Goal: Use online tool/utility: Utilize a website feature to perform a specific function

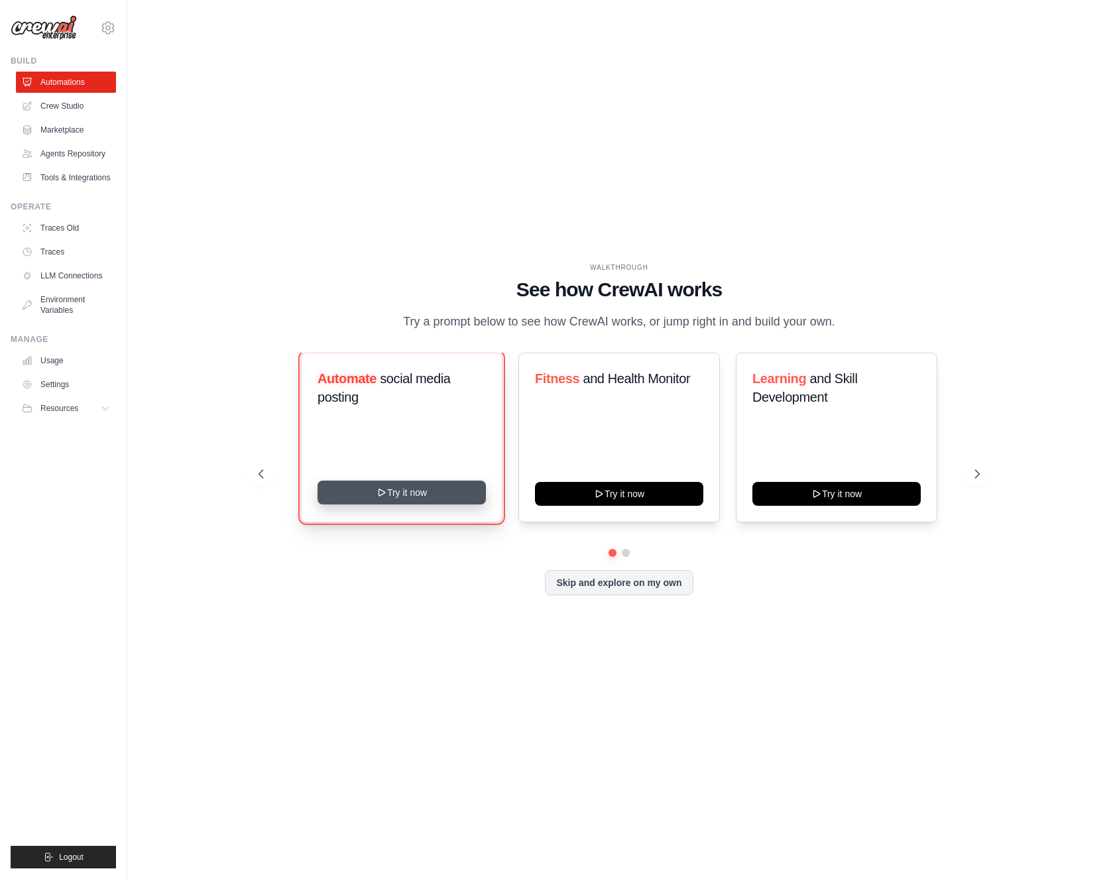
click at [398, 492] on button "Try it now" at bounding box center [401, 492] width 168 height 24
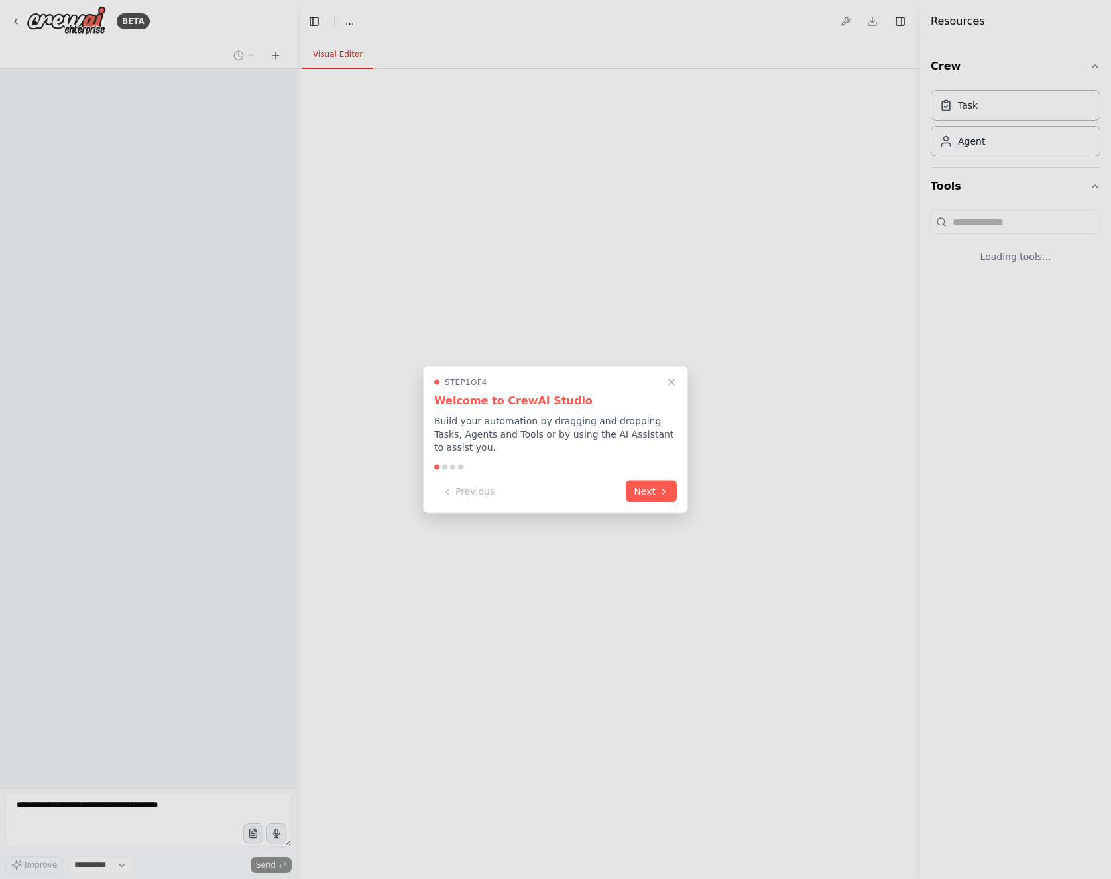
select select "****"
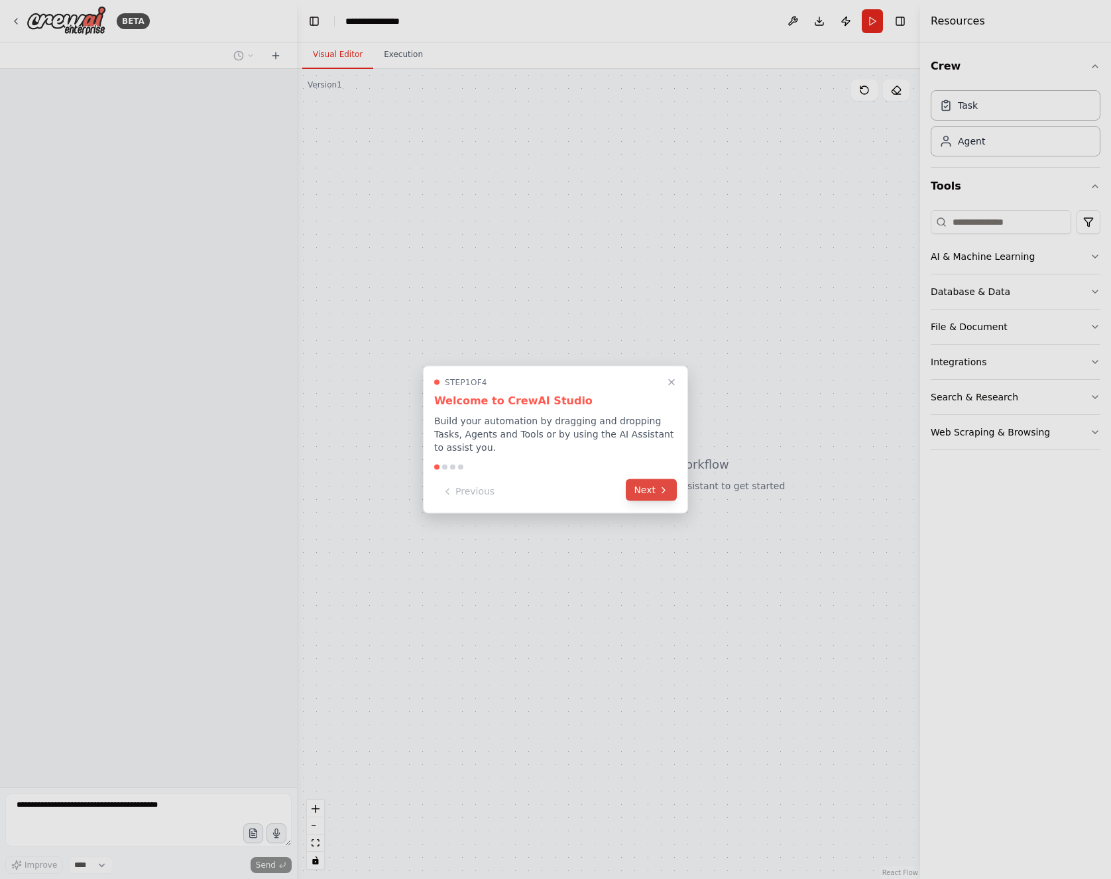
click at [642, 494] on button "Next" at bounding box center [651, 490] width 51 height 22
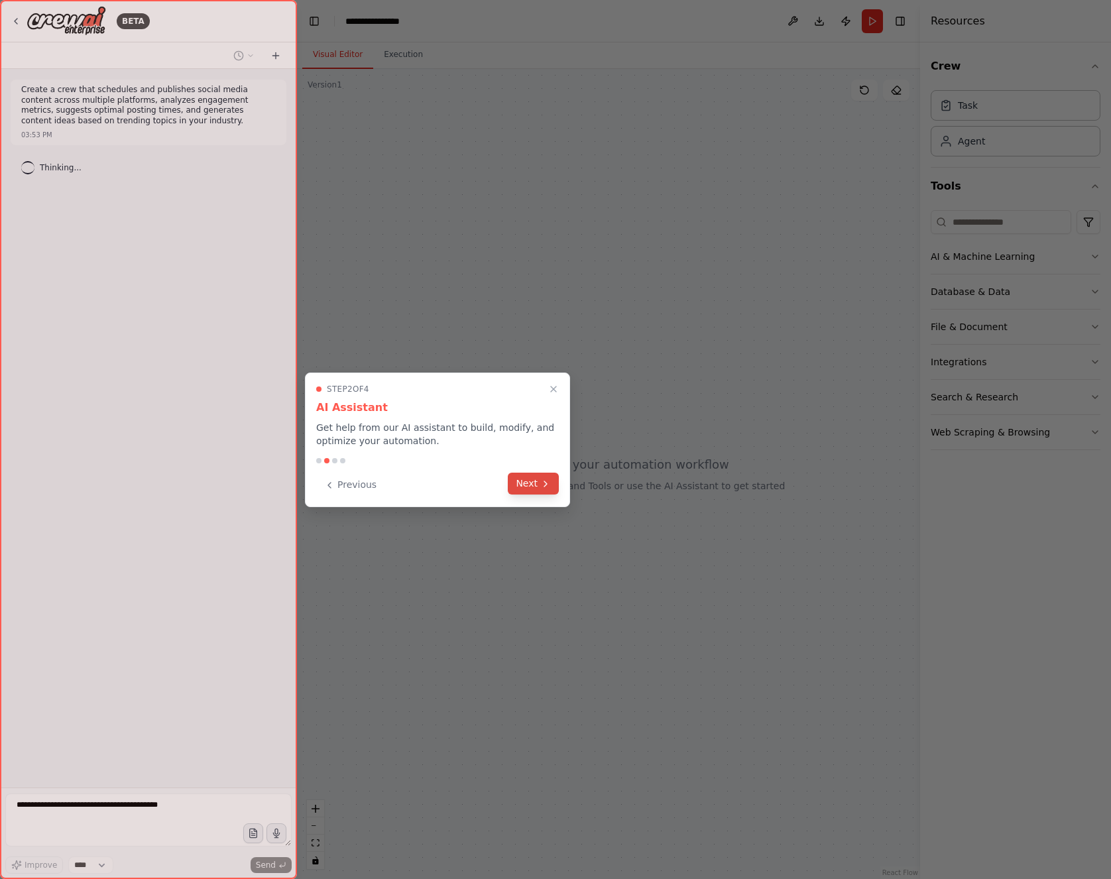
click at [549, 489] on button "Next" at bounding box center [533, 483] width 51 height 22
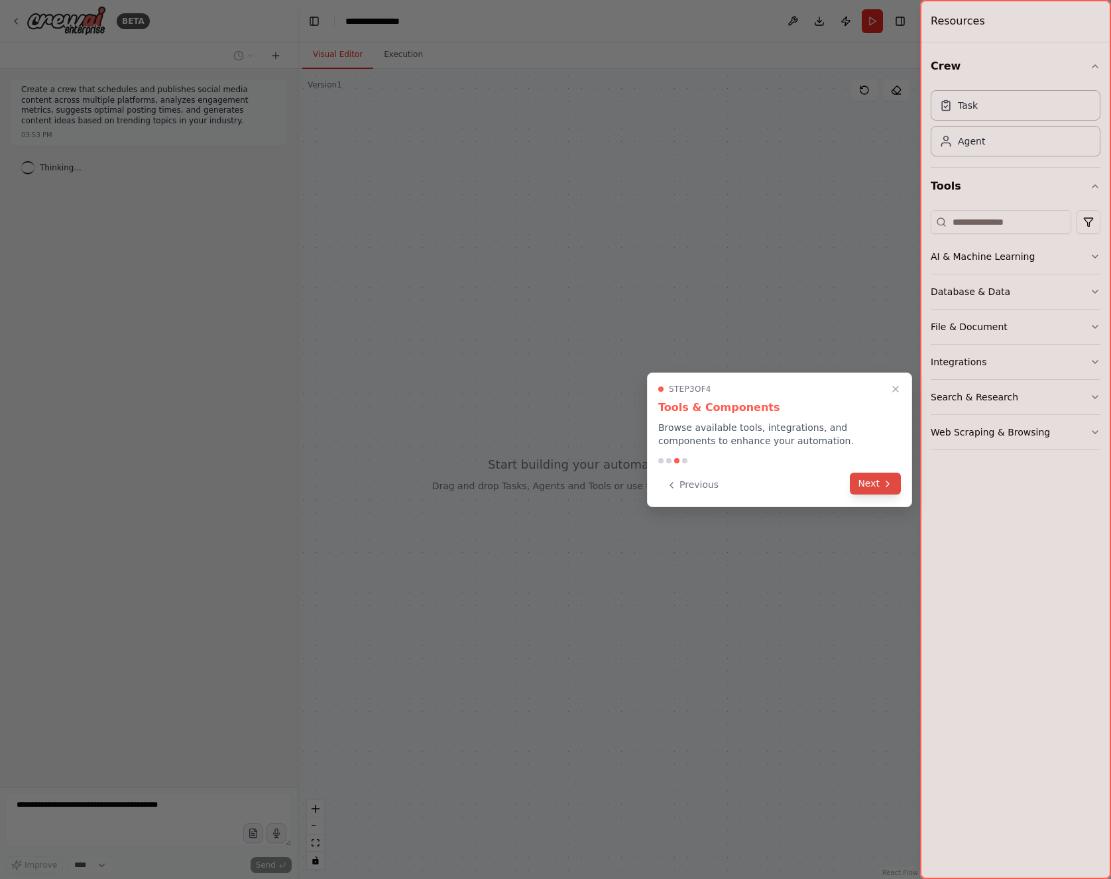
click at [887, 484] on icon at bounding box center [887, 483] width 11 height 11
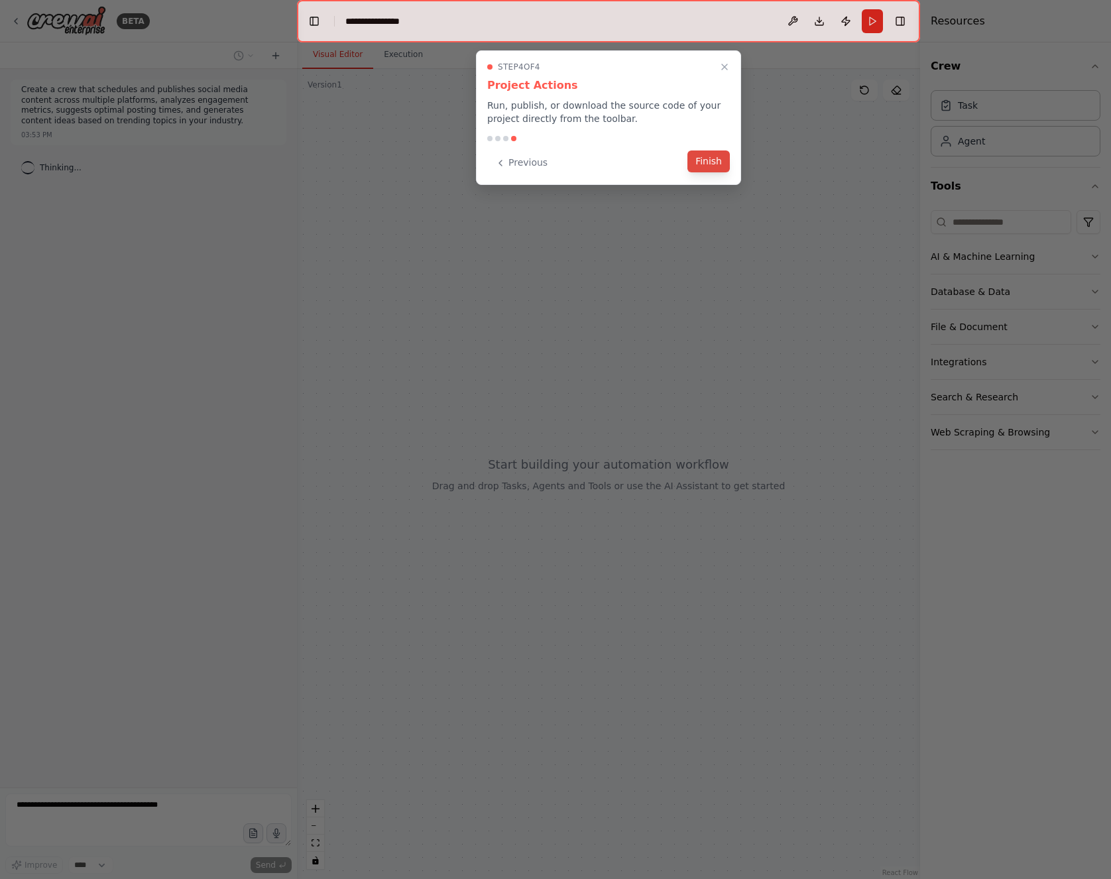
click at [711, 160] on button "Finish" at bounding box center [708, 161] width 42 height 22
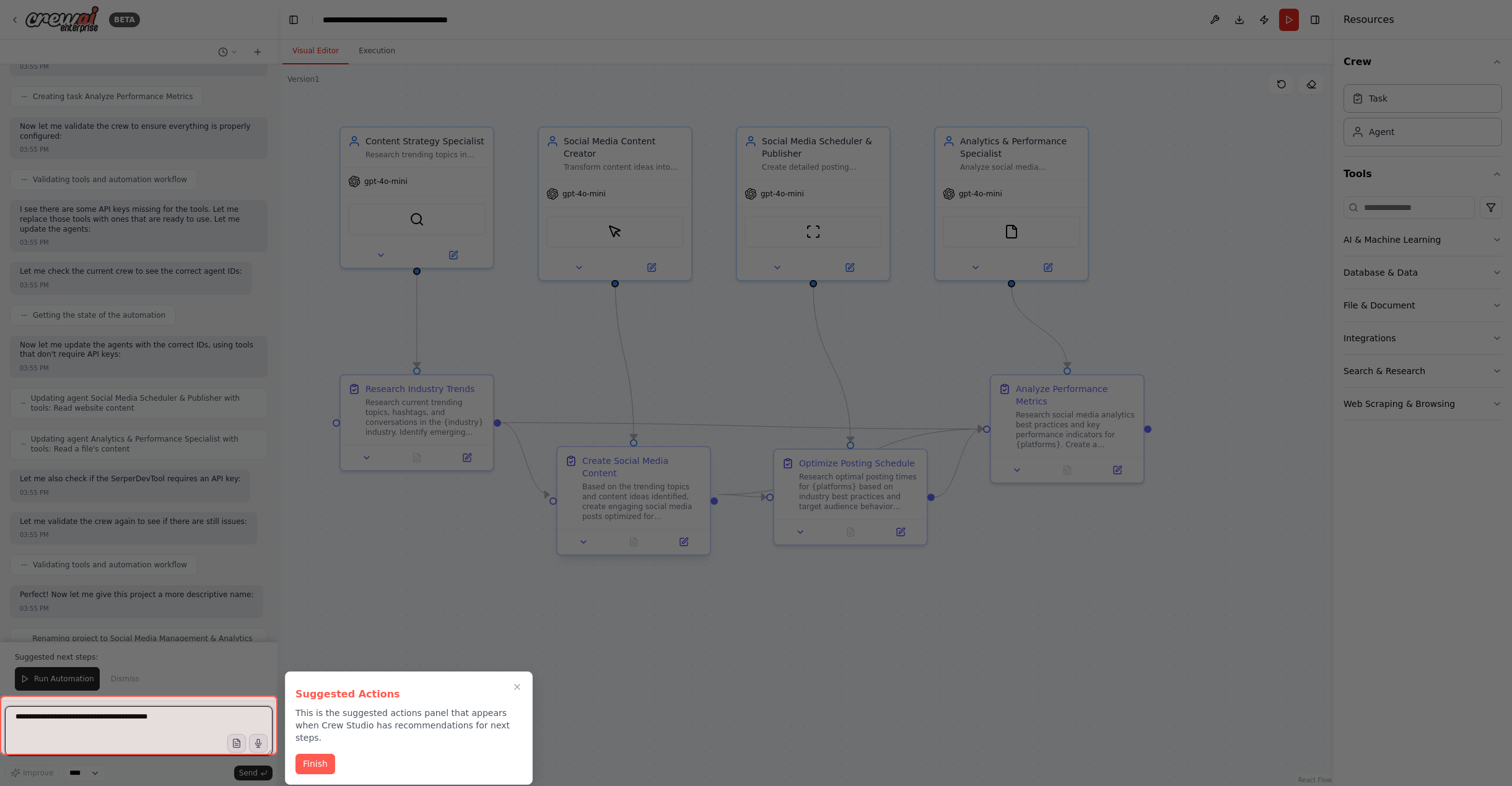
scroll to position [1473, 0]
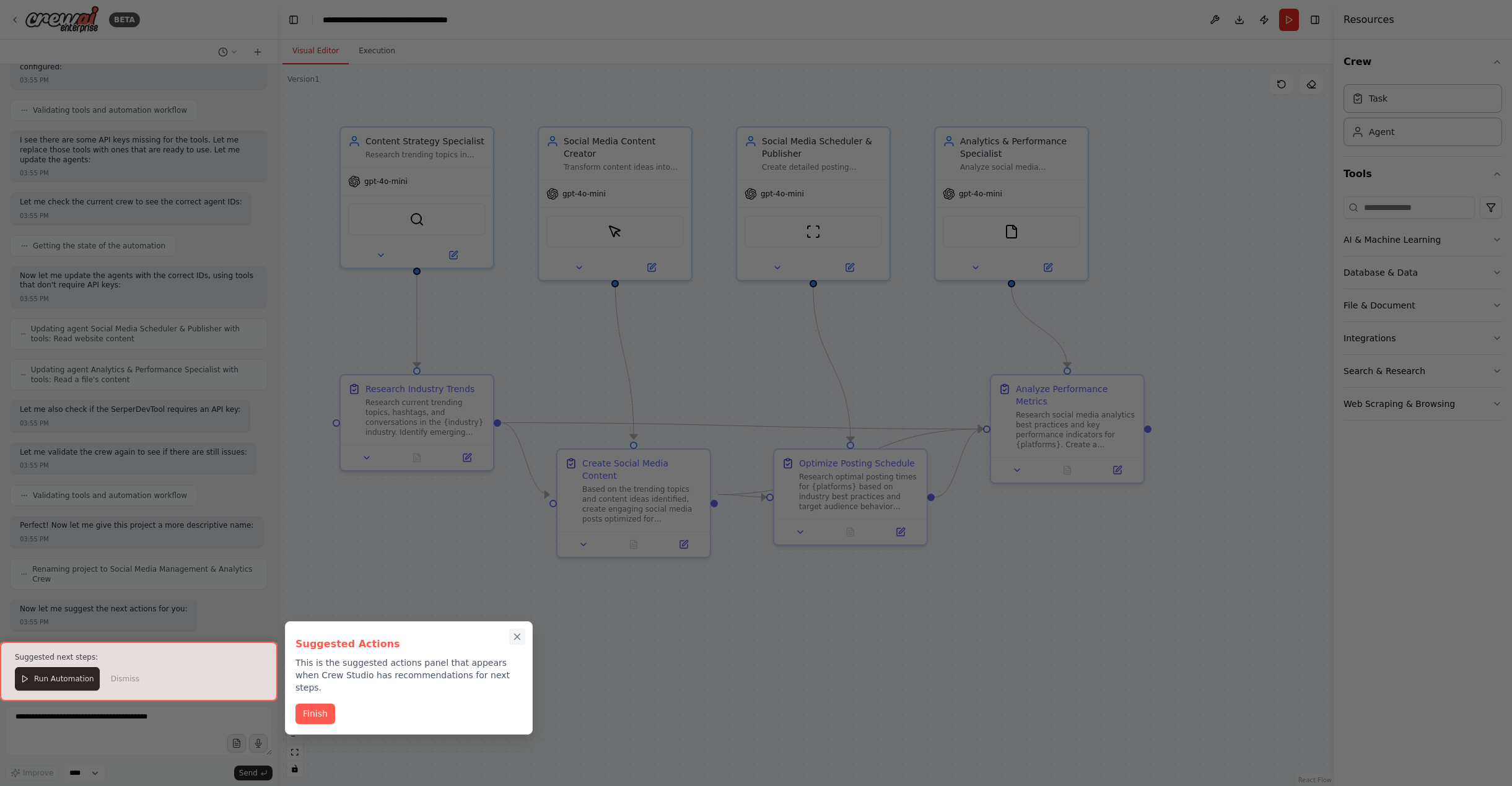
click at [517, 636] on icon "Close walkthrough" at bounding box center [518, 637] width 6 height 6
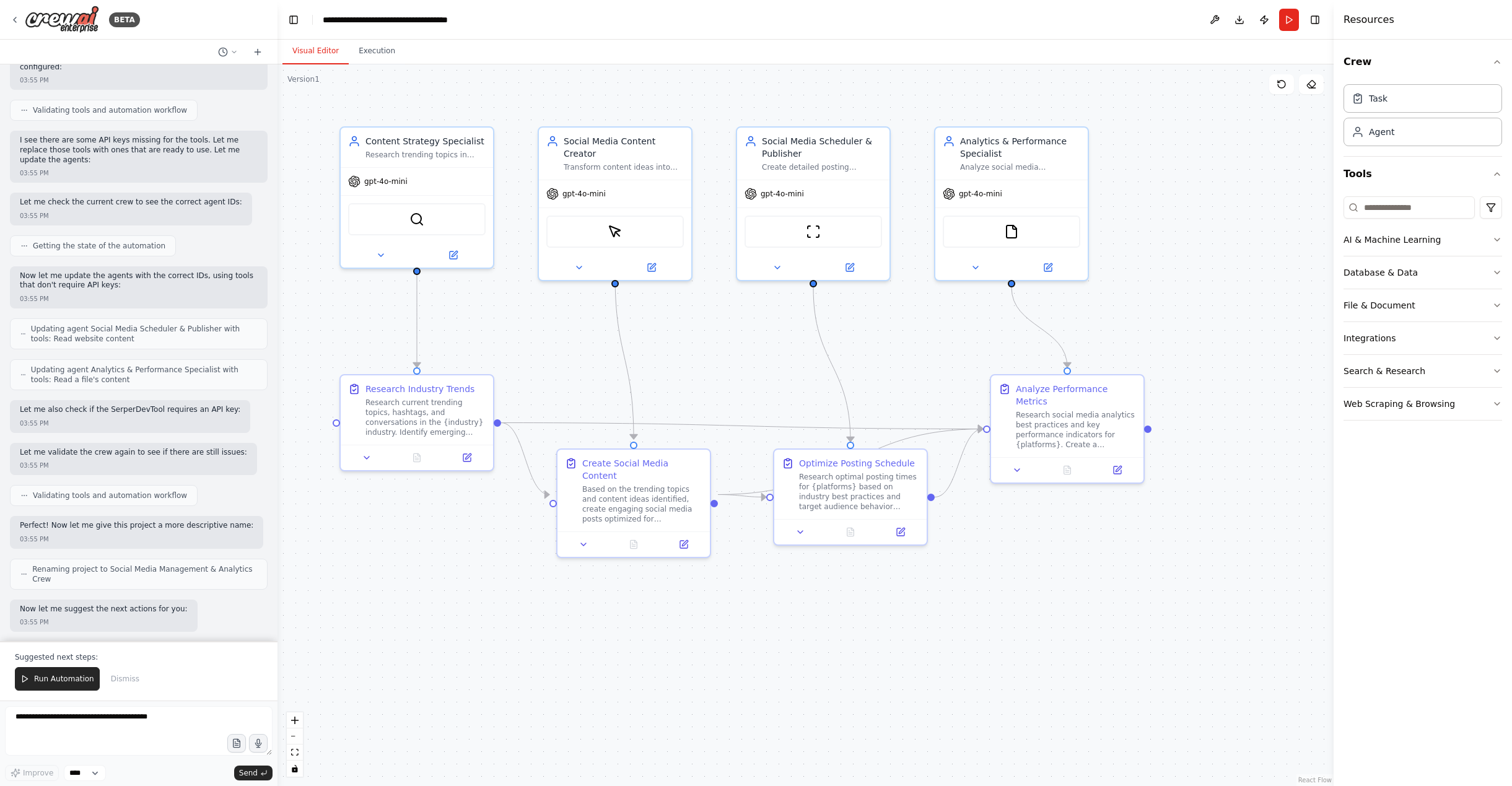
scroll to position [1936, 0]
